Goal: Find specific page/section: Find specific page/section

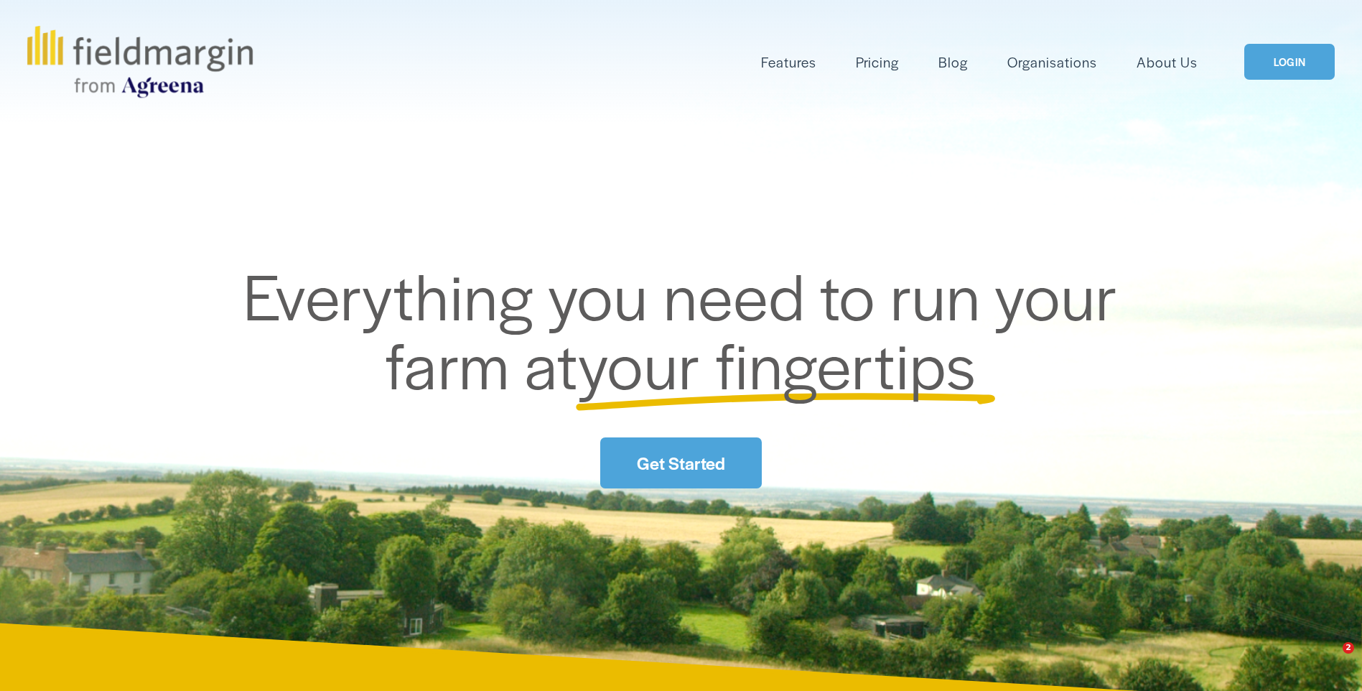
click at [1288, 66] on link "LOGIN" at bounding box center [1289, 62] width 90 height 37
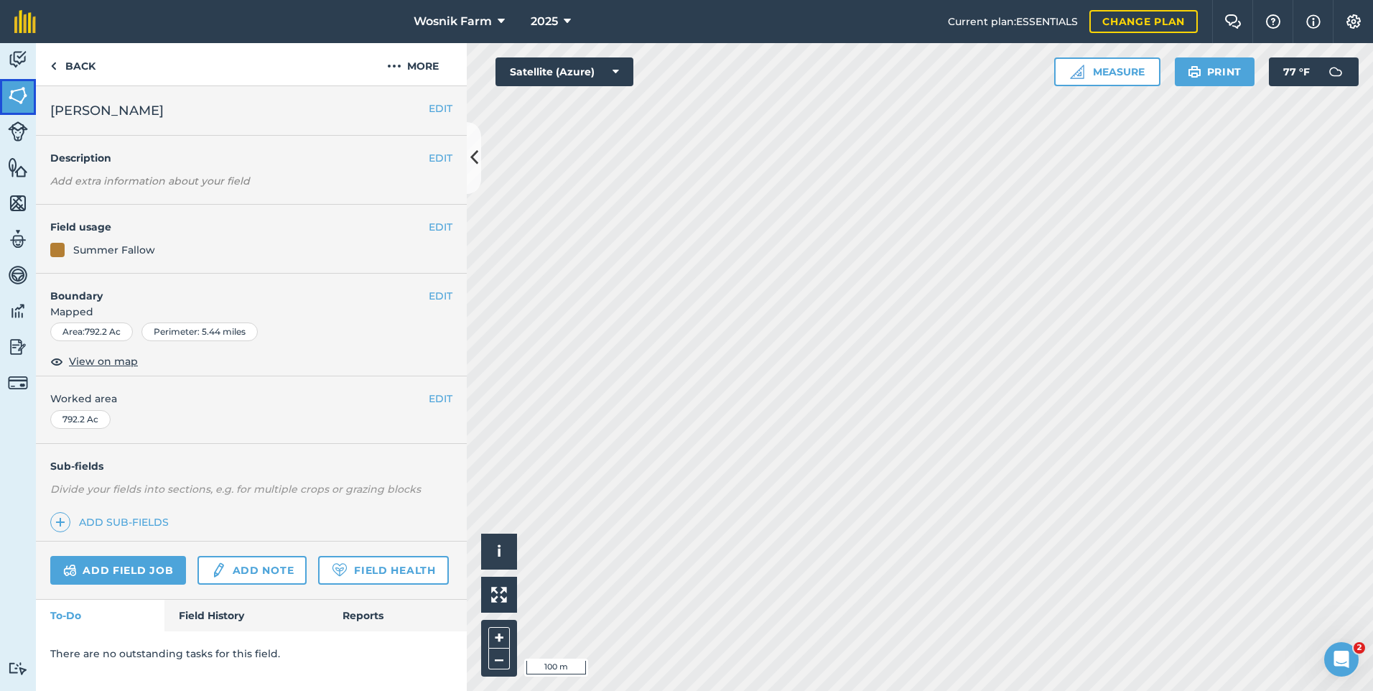
click at [24, 95] on img at bounding box center [18, 96] width 20 height 22
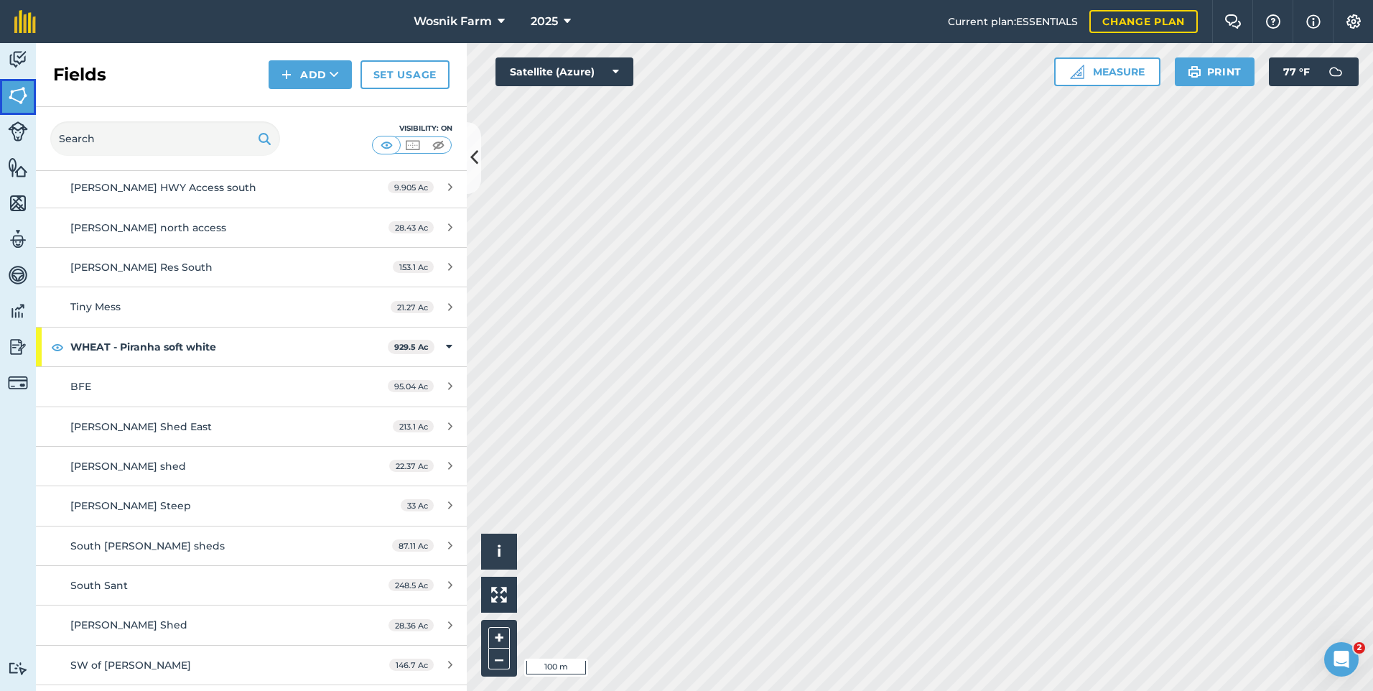
scroll to position [1058, 0]
